Goal: Information Seeking & Learning: Learn about a topic

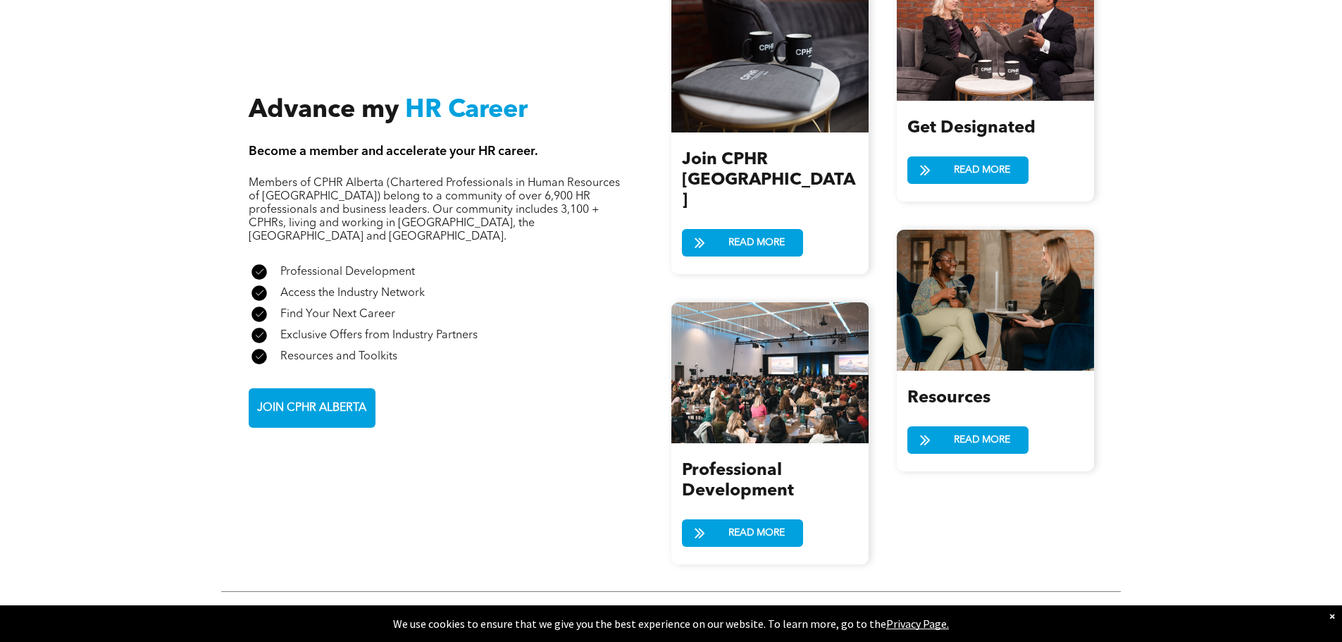
scroll to position [1537, 0]
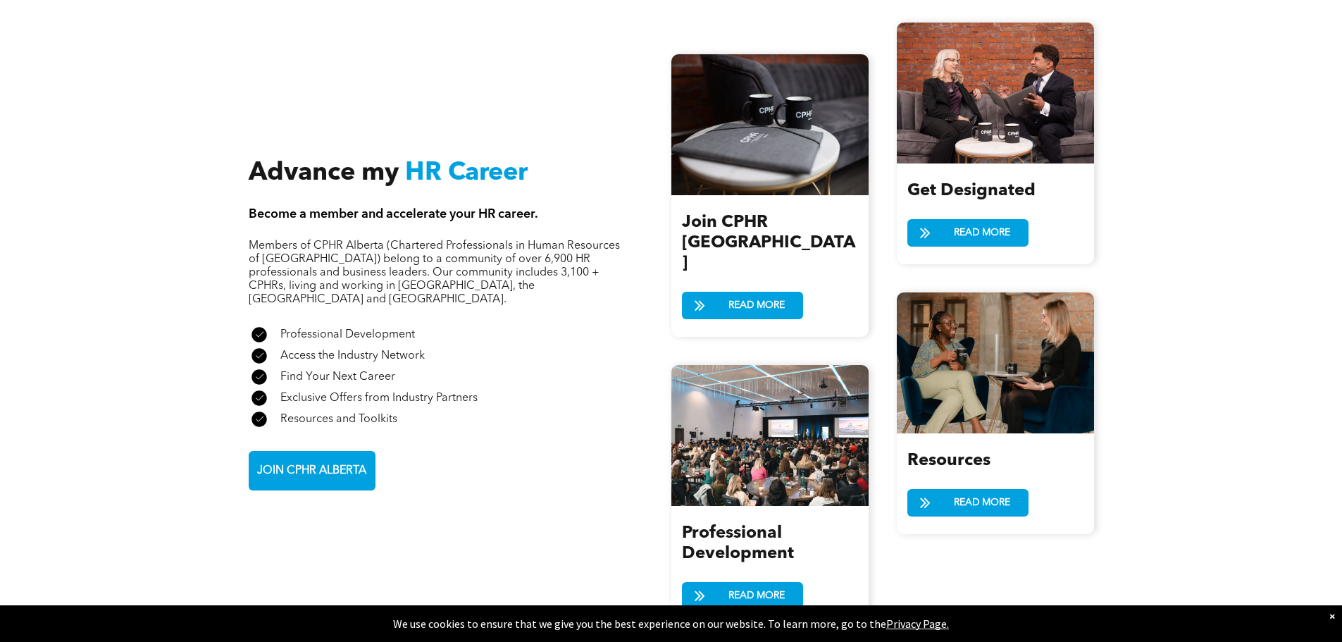
drag, startPoint x: 1348, startPoint y: 116, endPoint x: 1333, endPoint y: 411, distance: 295.6
click at [1333, 411] on div "Advance my HR Career Become a member and accelerate your HR career. Members of …" at bounding box center [671, 326] width 1342 height 750
click at [311, 457] on span "JOIN CPHR ALBERTA" at bounding box center [311, 470] width 119 height 27
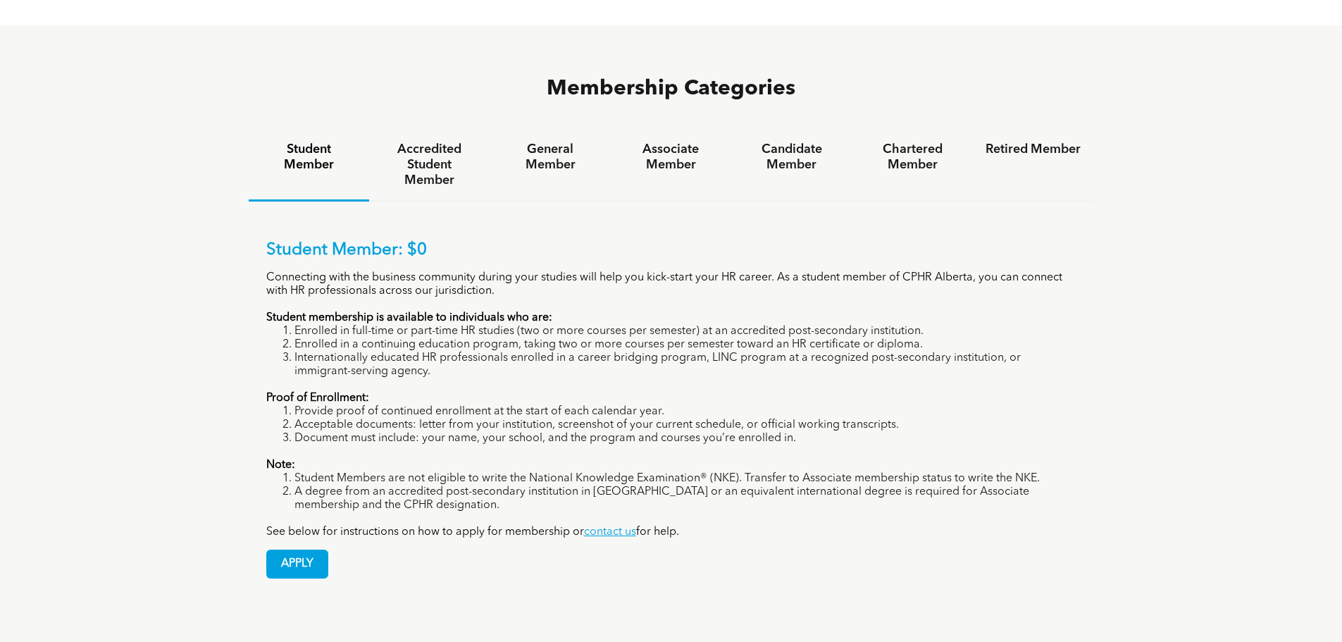
scroll to position [971, 0]
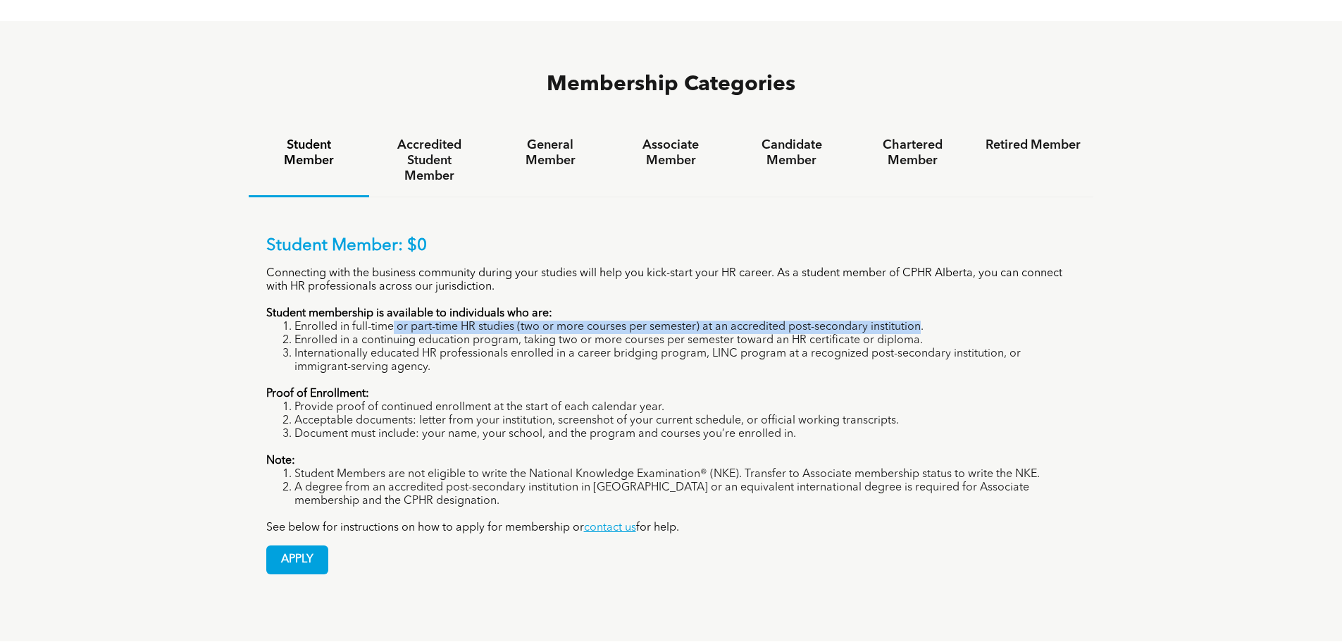
drag, startPoint x: 396, startPoint y: 273, endPoint x: 919, endPoint y: 270, distance: 523.4
click at [919, 321] on li "Enrolled in full-time or part-time HR studies (two or more courses per semester…" at bounding box center [685, 327] width 782 height 13
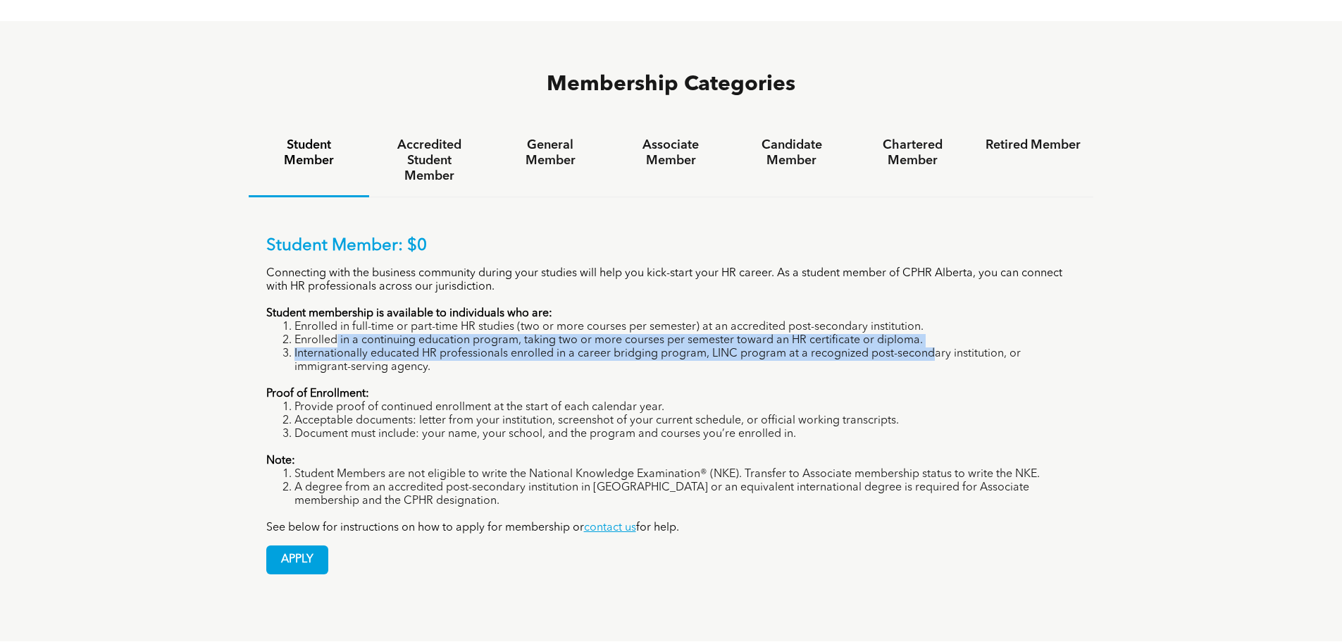
drag, startPoint x: 366, startPoint y: 285, endPoint x: 935, endPoint y: 297, distance: 568.7
click at [935, 321] on ol "Enrolled in full-time or part-time HR studies (two or more courses per semester…" at bounding box center [671, 348] width 810 height 54
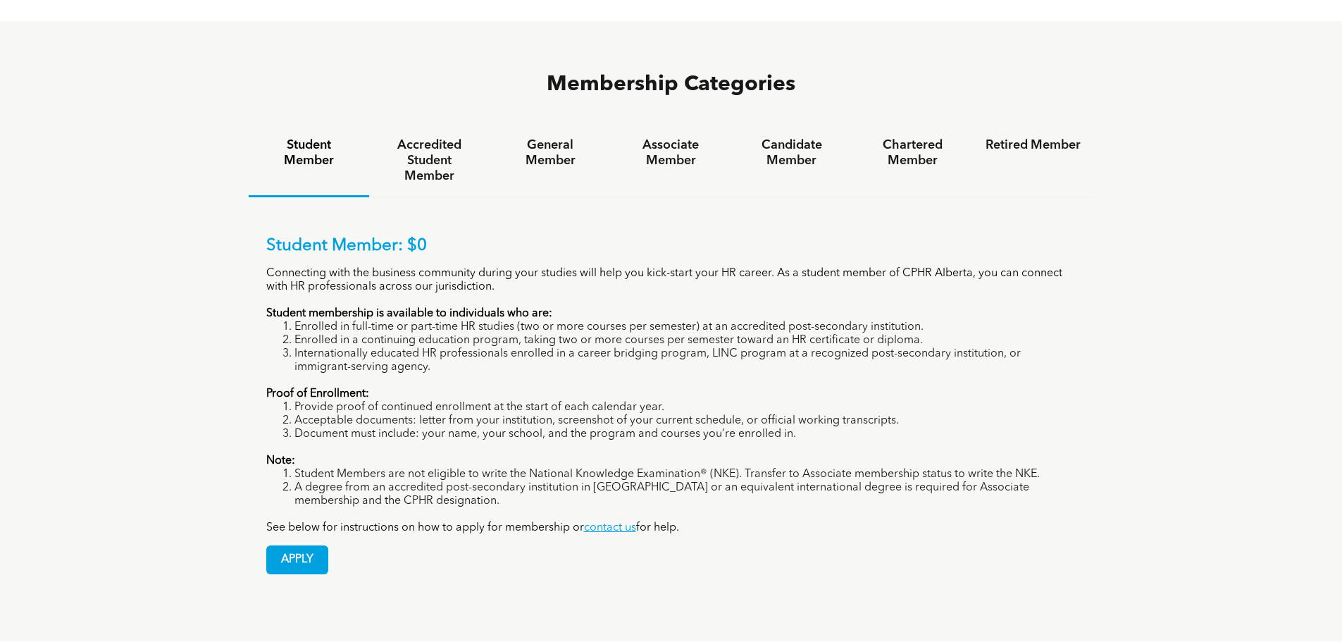
click at [478, 347] on li "Internationally educated HR professionals enrolled in a career bridging program…" at bounding box center [685, 360] width 782 height 27
click at [416, 347] on li "Internationally educated HR professionals enrolled in a career bridging program…" at bounding box center [685, 360] width 782 height 27
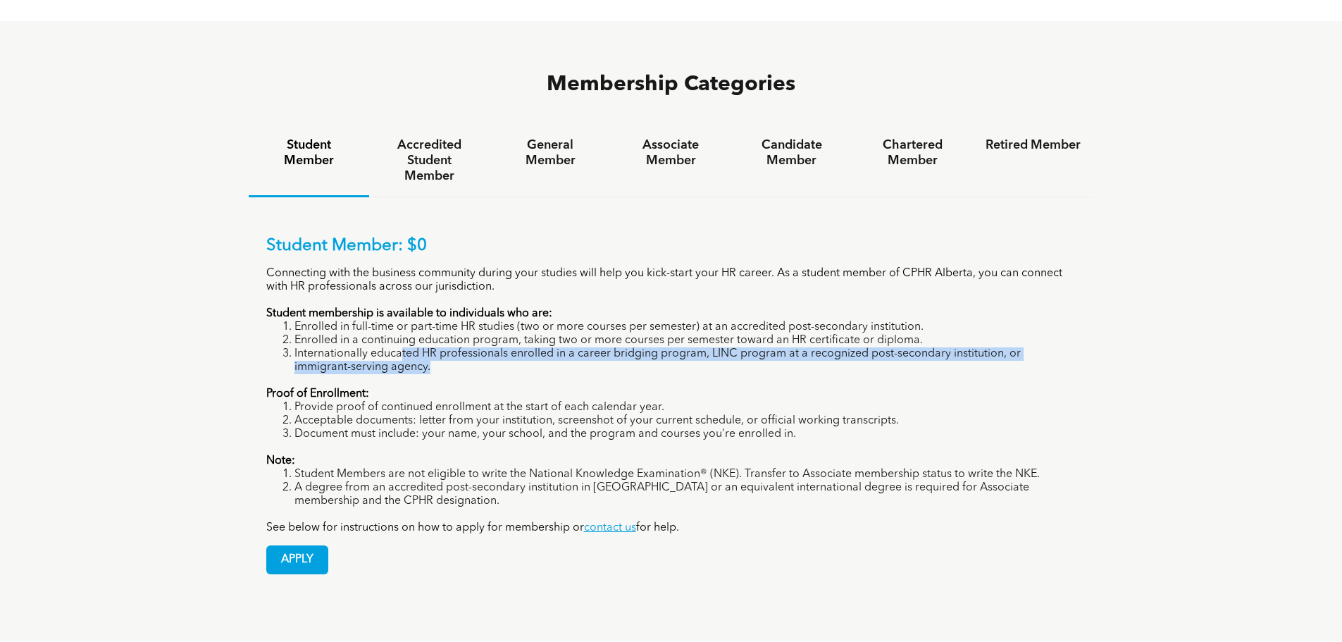
drag, startPoint x: 413, startPoint y: 302, endPoint x: 889, endPoint y: 306, distance: 476.3
click at [889, 347] on li "Internationally educated HR professionals enrolled in a career bridging program…" at bounding box center [685, 360] width 782 height 27
click at [593, 347] on li "Internationally educated HR professionals enrolled in a career bridging program…" at bounding box center [685, 360] width 782 height 27
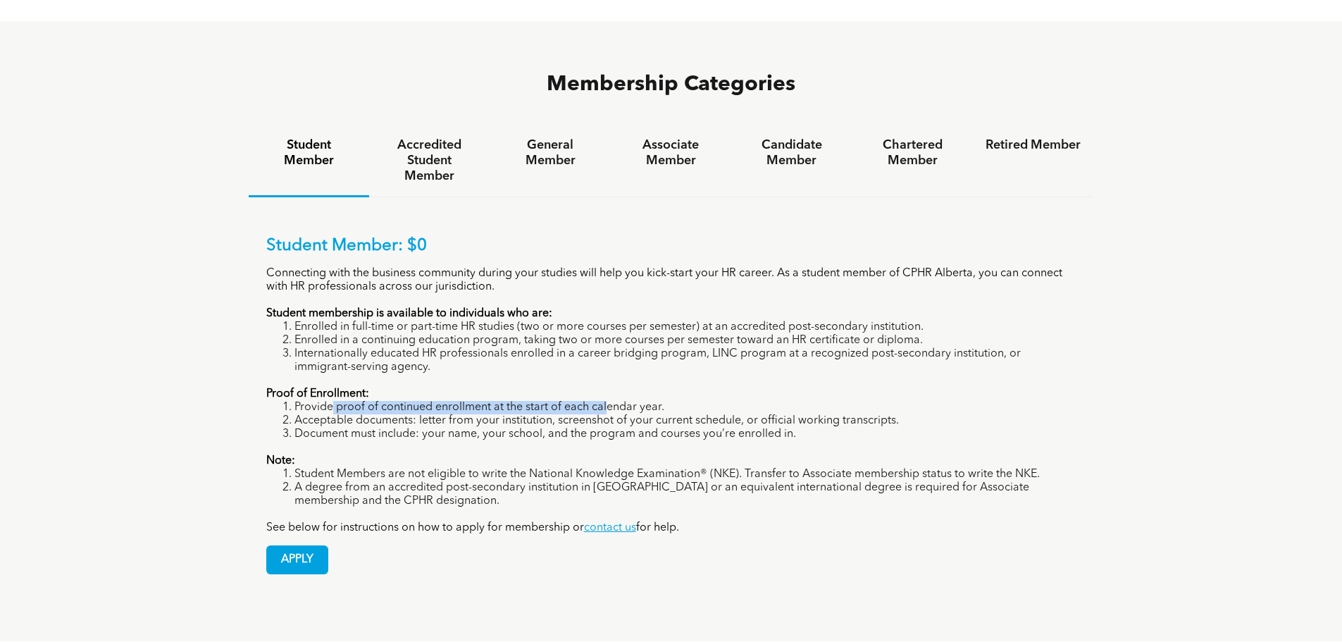
drag, startPoint x: 342, startPoint y: 359, endPoint x: 604, endPoint y: 352, distance: 262.1
click at [604, 401] on li "Provide proof of continued enrollment at the start of each calendar year." at bounding box center [685, 407] width 782 height 13
drag, startPoint x: 366, startPoint y: 368, endPoint x: 635, endPoint y: 369, distance: 269.1
click at [635, 414] on li "Acceptable documents: letter from your institution, screenshot of your current …" at bounding box center [685, 420] width 782 height 13
drag, startPoint x: 375, startPoint y: 390, endPoint x: 485, endPoint y: 390, distance: 109.9
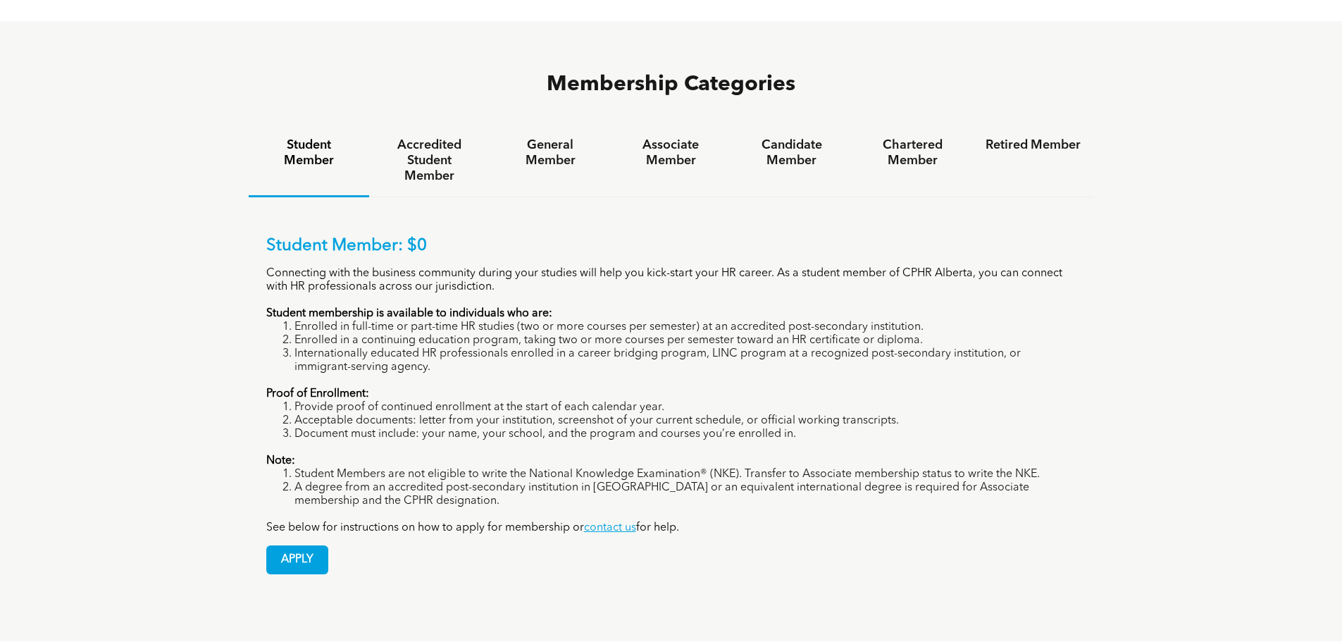
click at [483, 390] on div "Student Member: $0 Connecting with the business community during your studies w…" at bounding box center [671, 385] width 810 height 299
drag, startPoint x: 441, startPoint y: 414, endPoint x: 654, endPoint y: 412, distance: 212.8
click at [654, 468] on li "Student Members are not eligible to write the National Knowledge Examination® (…" at bounding box center [685, 474] width 782 height 13
click at [667, 468] on li "Student Members are not eligible to write the National Knowledge Examination® (…" at bounding box center [685, 474] width 782 height 13
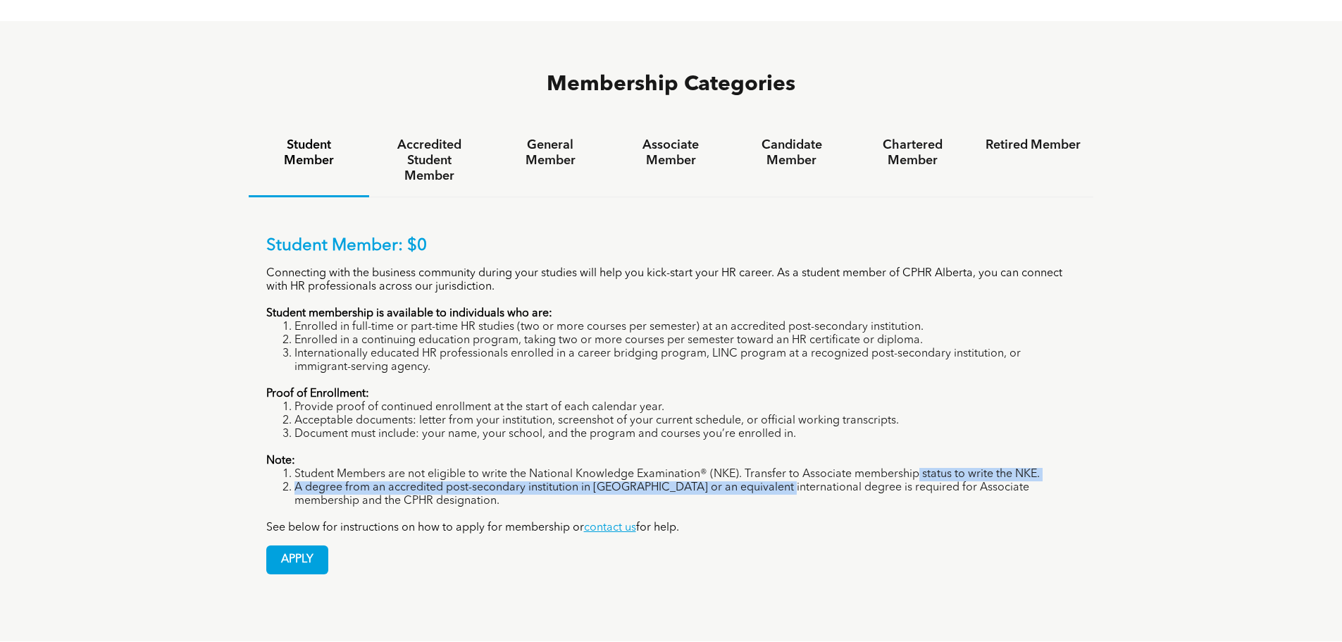
drag, startPoint x: 776, startPoint y: 432, endPoint x: 915, endPoint y: 419, distance: 140.1
click at [915, 468] on ol "Student Members are not eligible to write the National Knowledge Examination® (…" at bounding box center [671, 488] width 810 height 40
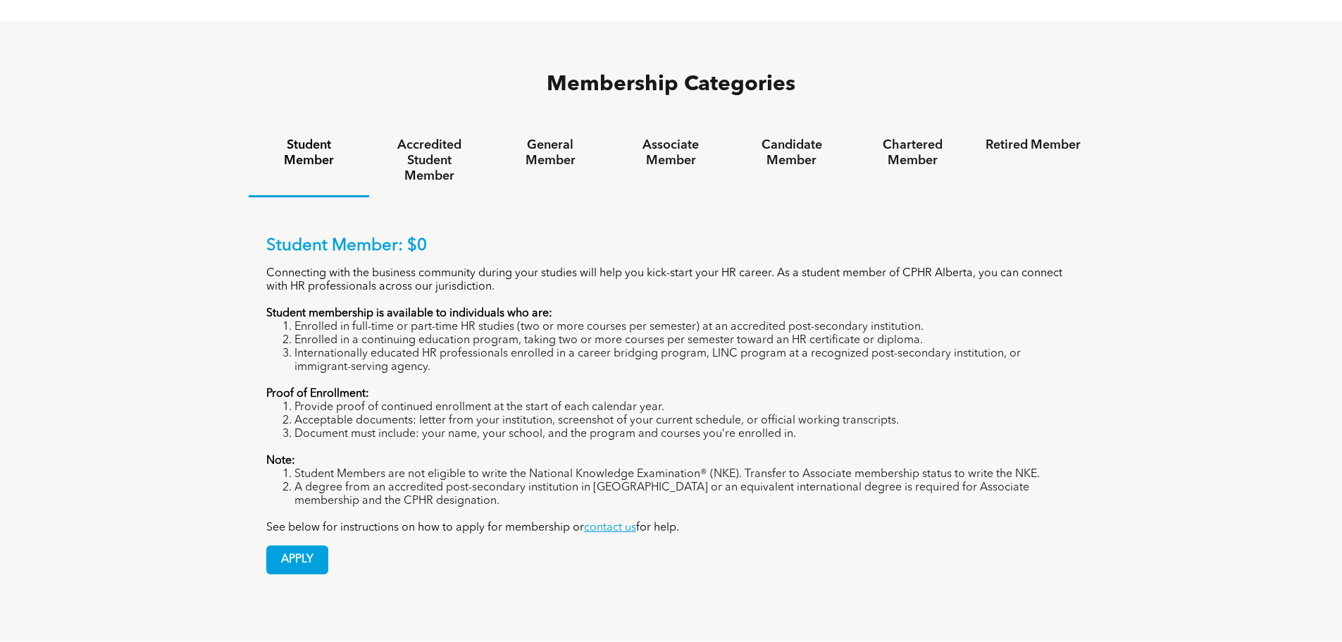
click at [798, 464] on div "Student Member: $0 Connecting with the business community during your studies w…" at bounding box center [671, 385] width 810 height 299
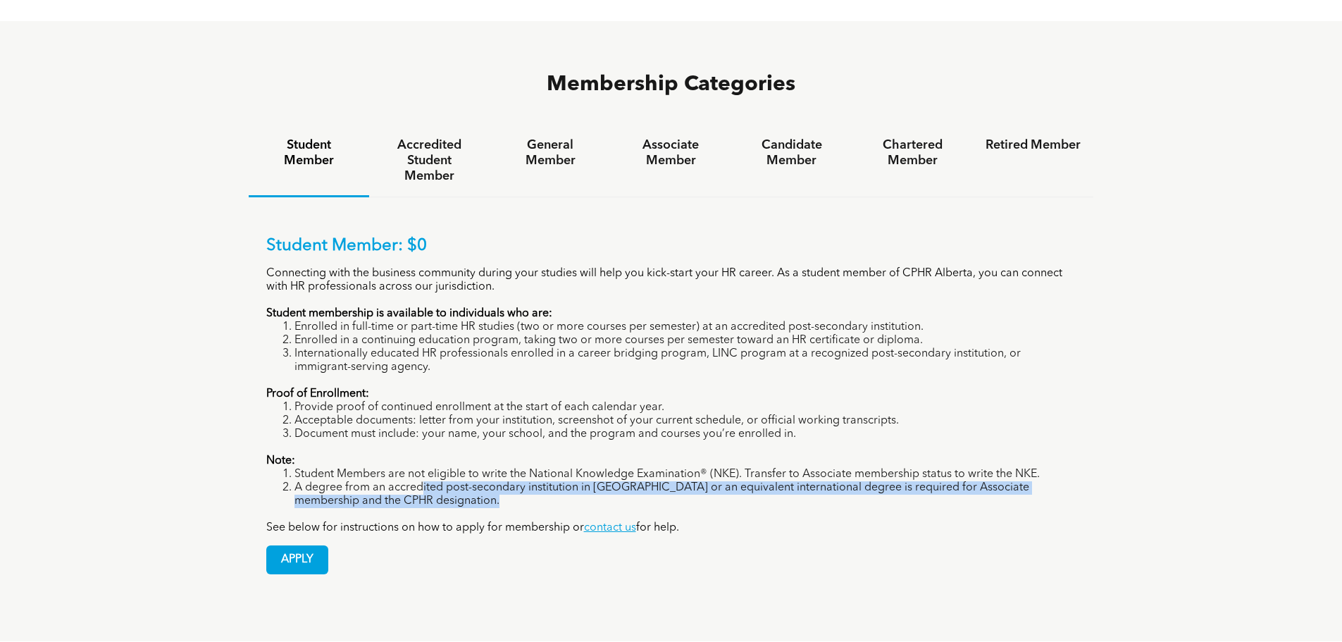
drag, startPoint x: 421, startPoint y: 432, endPoint x: 976, endPoint y: 457, distance: 555.0
click at [976, 457] on div "Student Member: $0 Connecting with the business community during your studies w…" at bounding box center [671, 385] width 810 height 299
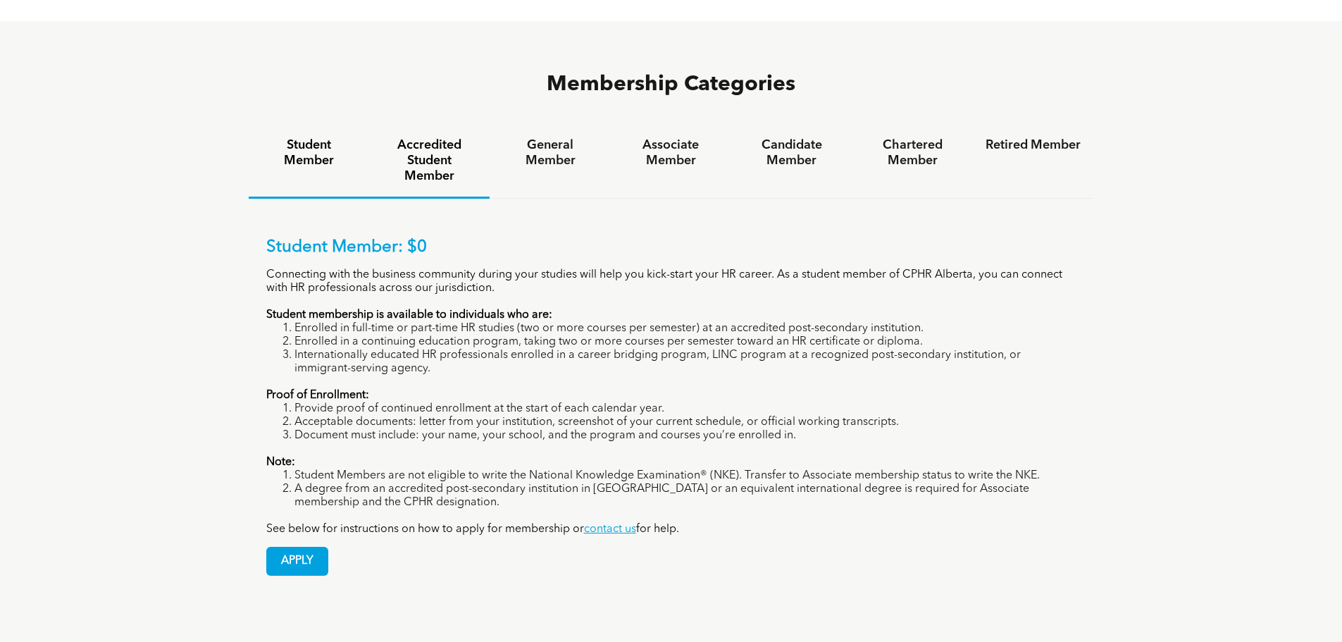
click at [425, 137] on h4 "Accredited Student Member" at bounding box center [429, 160] width 95 height 46
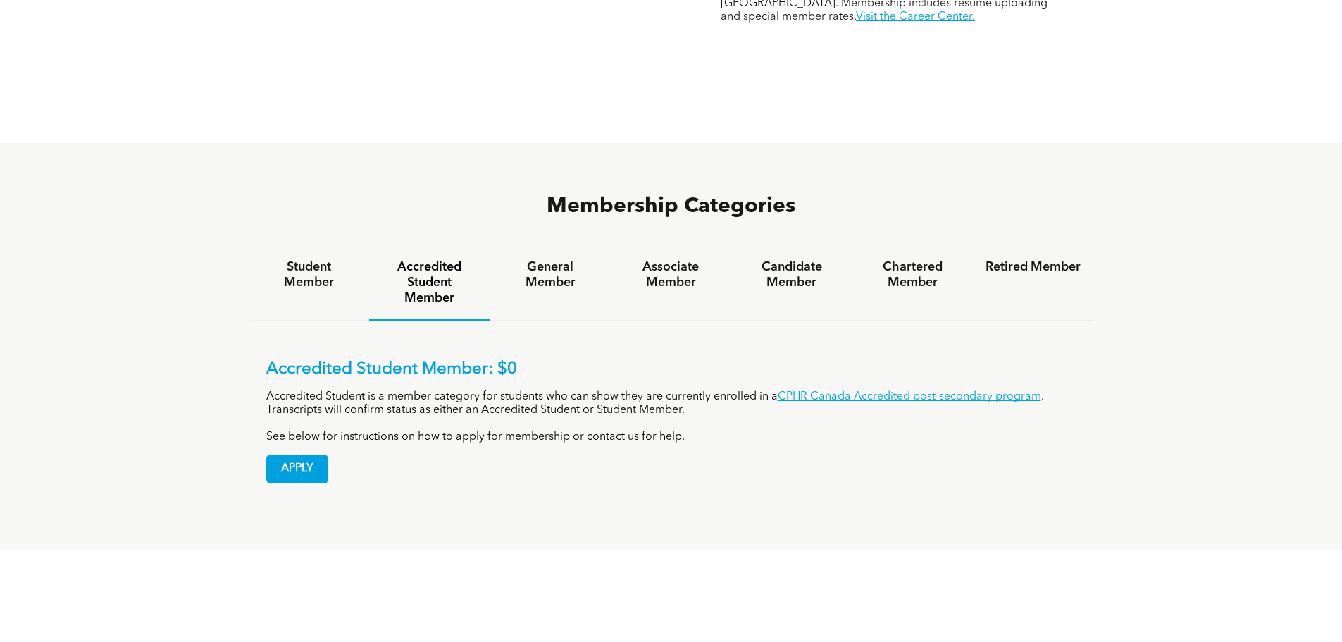
scroll to position [831, 0]
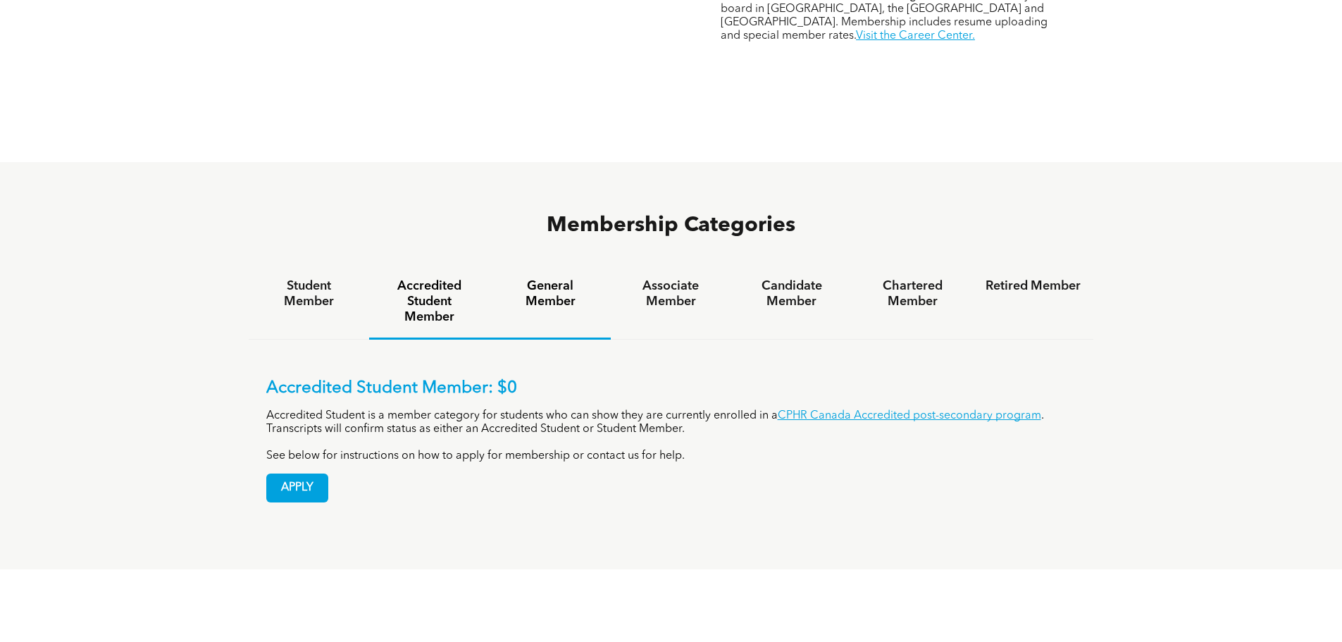
click at [543, 278] on h4 "General Member" at bounding box center [549, 293] width 95 height 31
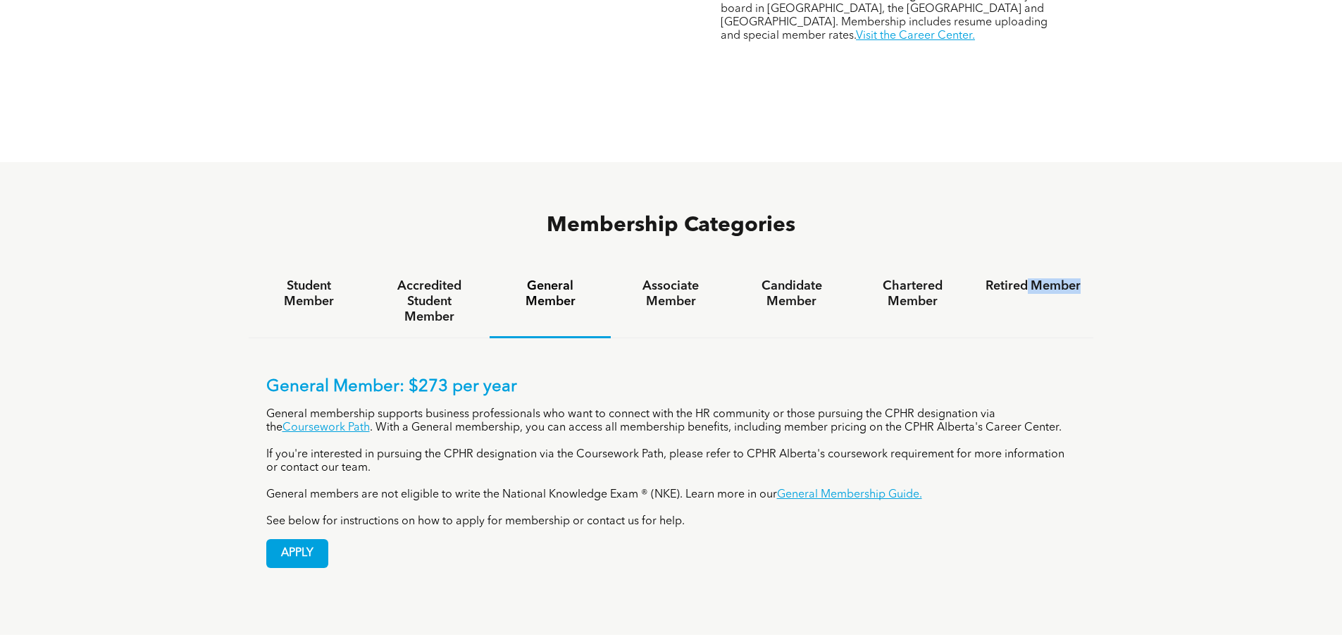
drag, startPoint x: 1341, startPoint y: 237, endPoint x: 1342, endPoint y: 260, distance: 23.3
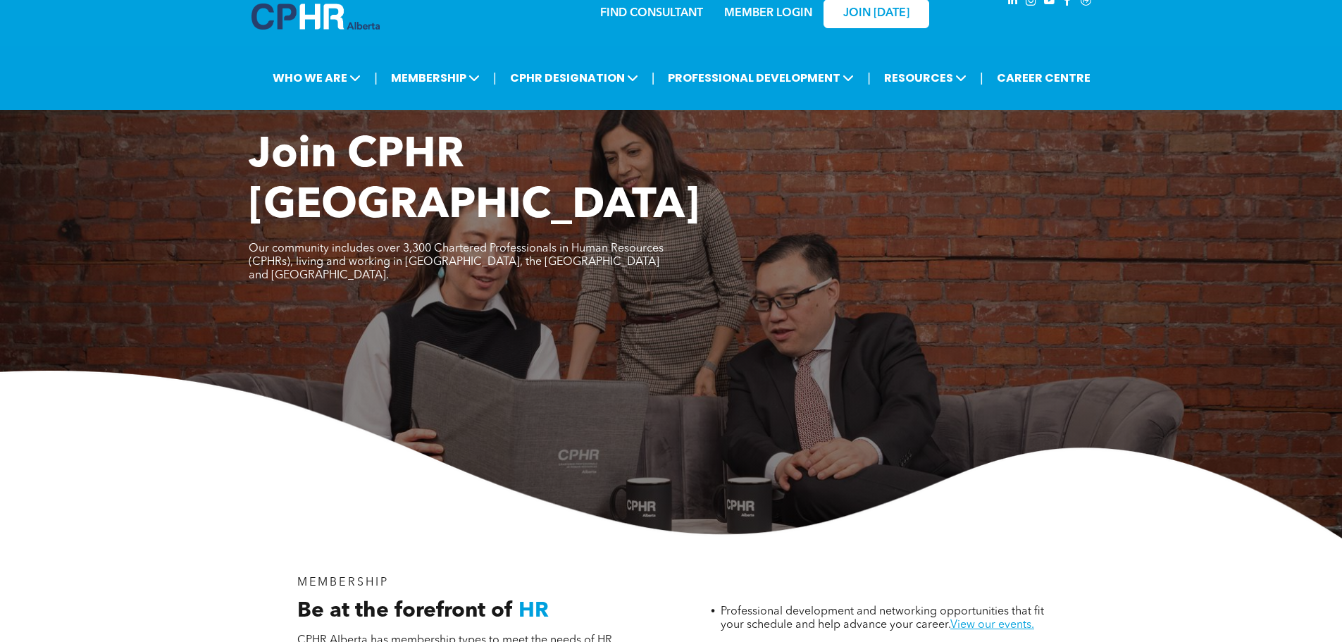
scroll to position [0, 0]
